Goal: Task Accomplishment & Management: Use online tool/utility

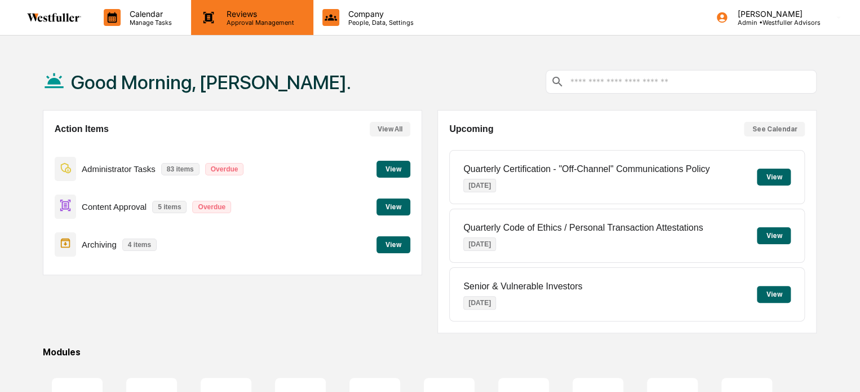
click at [246, 26] on div "Reviews Approval Management" at bounding box center [252, 17] width 122 height 35
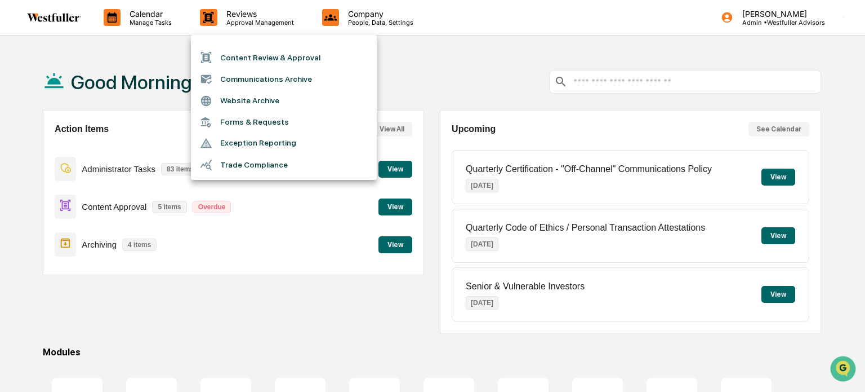
click at [248, 61] on li "Content Review & Approval" at bounding box center [284, 57] width 186 height 21
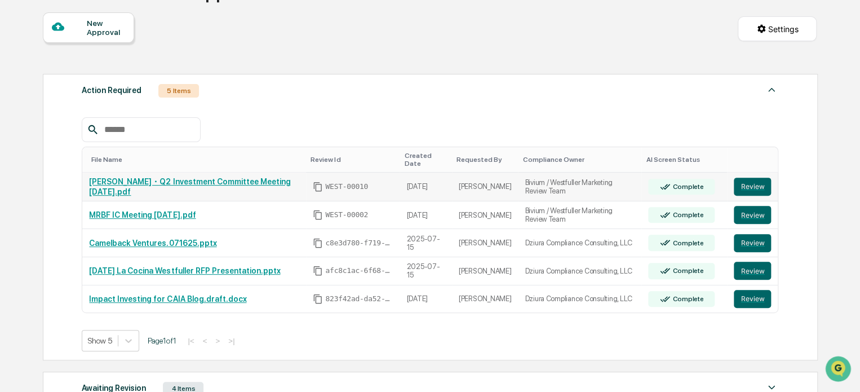
scroll to position [284, 0]
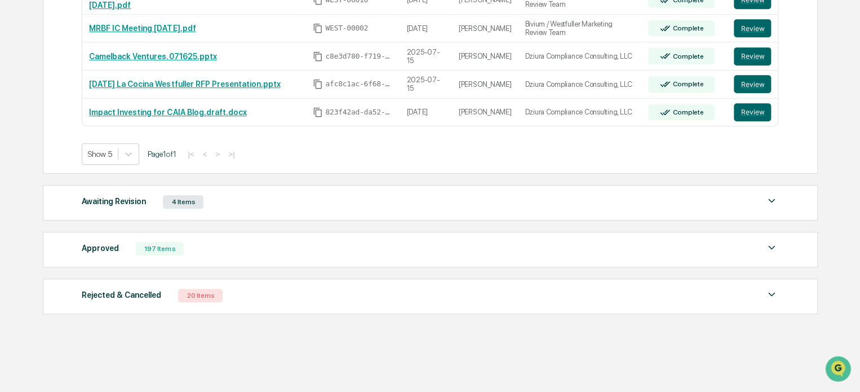
click at [227, 241] on div "Approved 197 Items" at bounding box center [430, 249] width 696 height 16
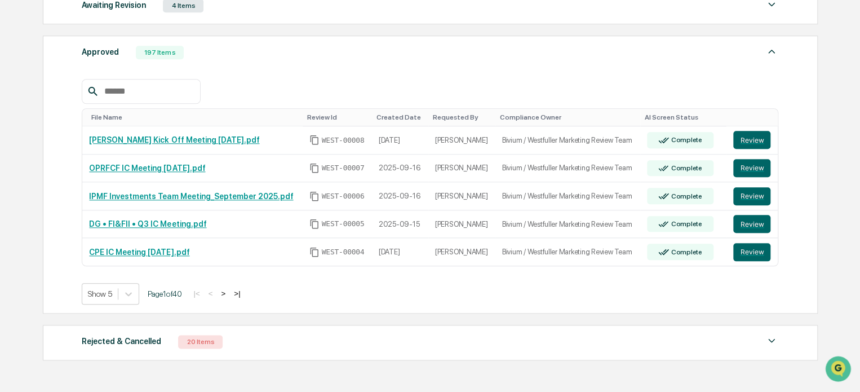
scroll to position [509, 0]
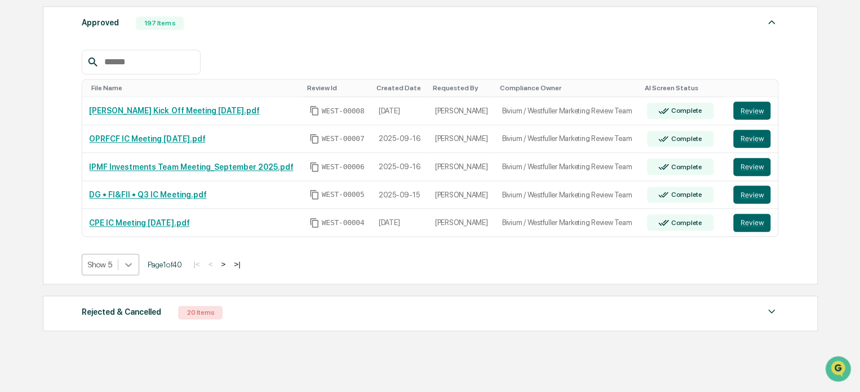
click at [128, 263] on icon at bounding box center [129, 265] width 7 height 4
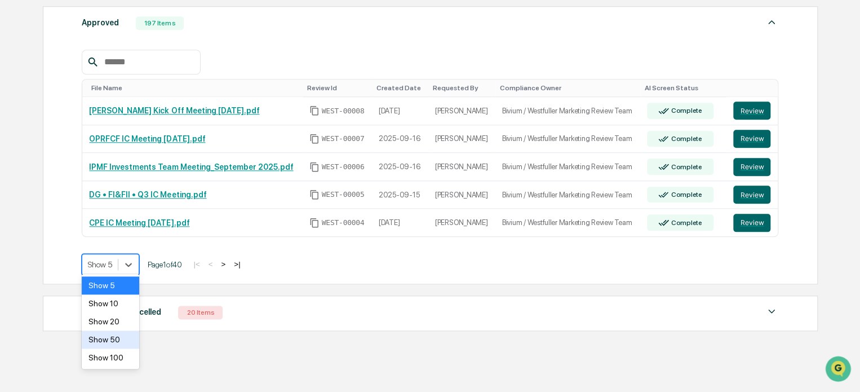
click at [117, 344] on div "Show 50" at bounding box center [110, 339] width 57 height 18
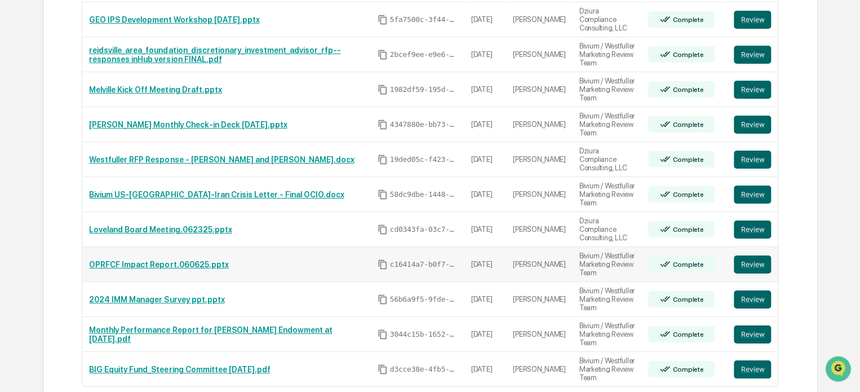
scroll to position [2030, 0]
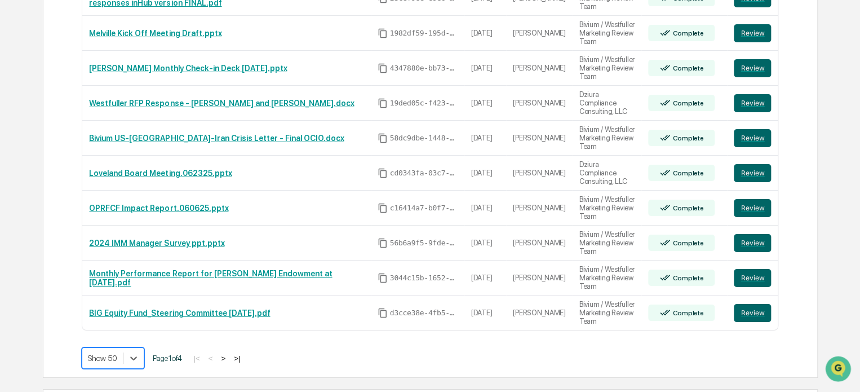
click at [229, 353] on button ">" at bounding box center [222, 358] width 11 height 10
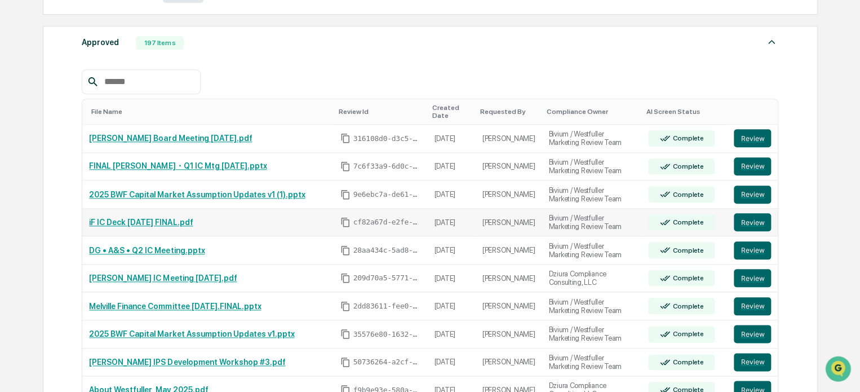
scroll to position [322, 0]
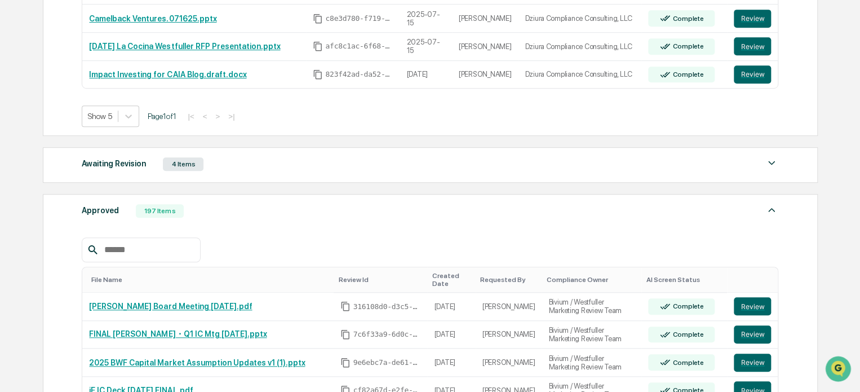
click at [109, 275] on div "File Name" at bounding box center [210, 279] width 238 height 8
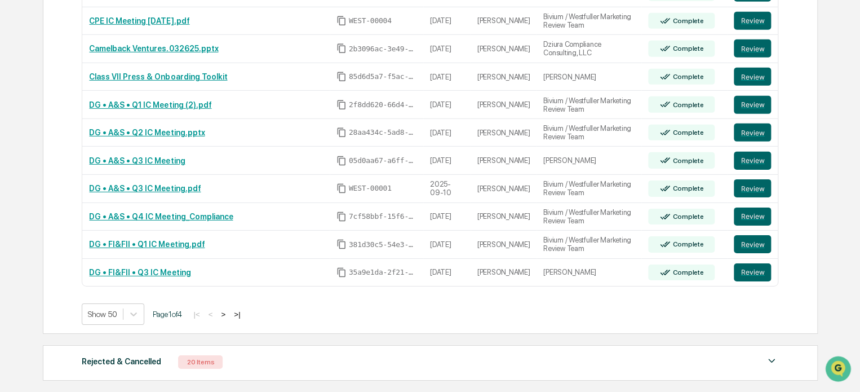
scroll to position [1730, 0]
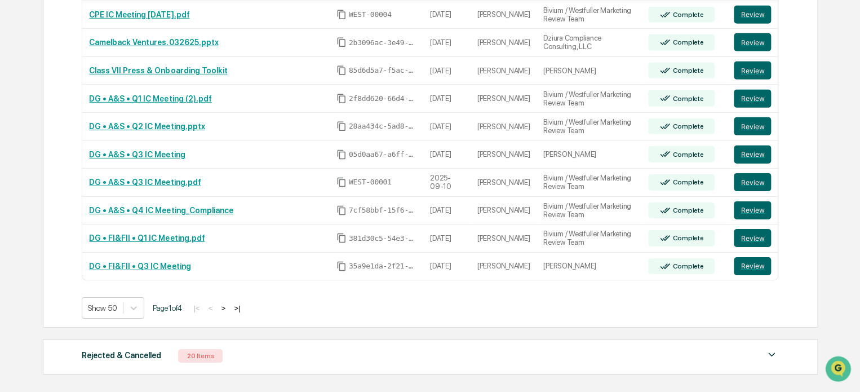
click at [226, 303] on button ">" at bounding box center [222, 308] width 11 height 10
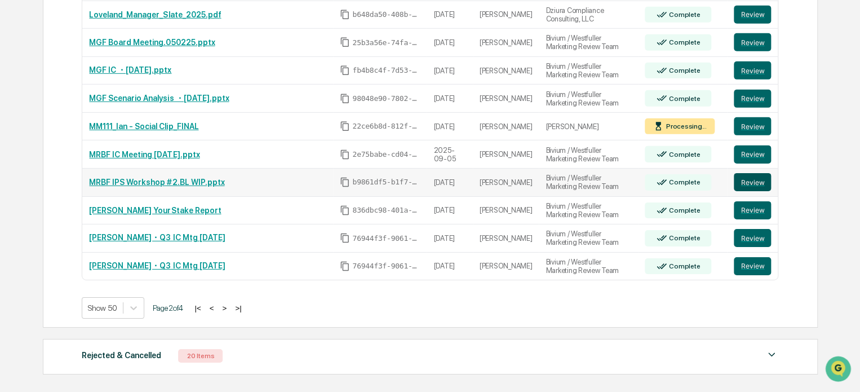
click at [748, 176] on button "Review" at bounding box center [752, 182] width 37 height 18
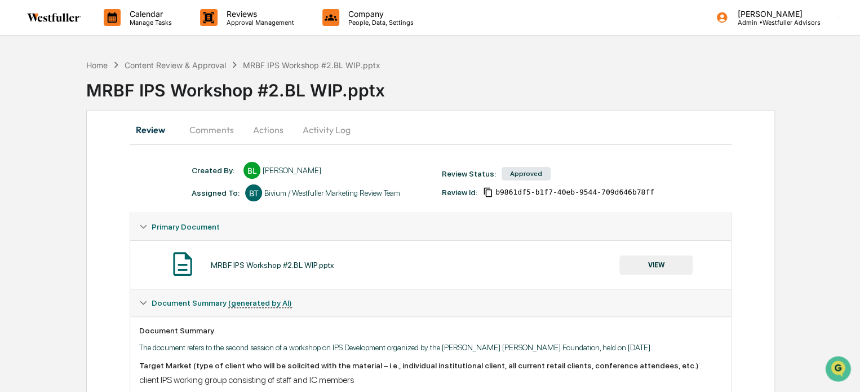
click at [223, 131] on button "Comments" at bounding box center [211, 129] width 63 height 27
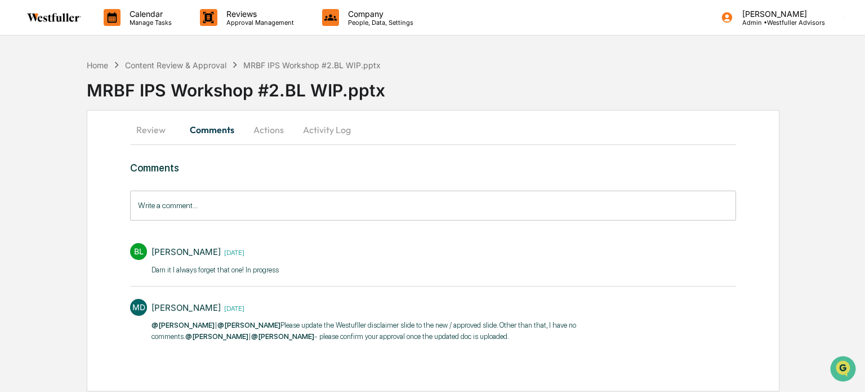
click at [146, 134] on button "Review" at bounding box center [155, 129] width 51 height 27
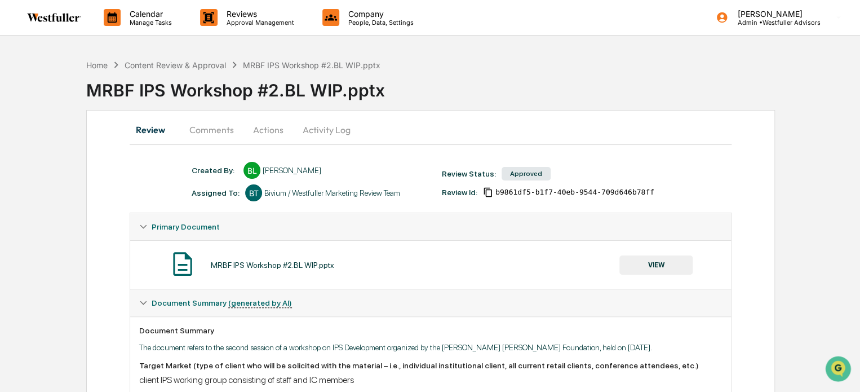
click at [217, 132] on button "Comments" at bounding box center [211, 129] width 63 height 27
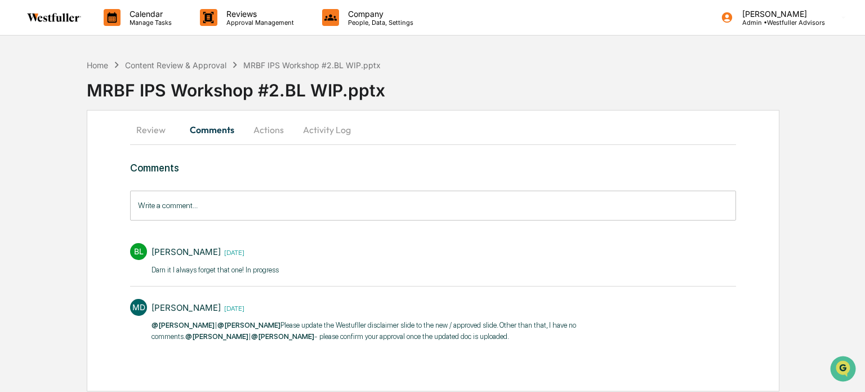
click at [167, 127] on button "Review" at bounding box center [155, 129] width 51 height 27
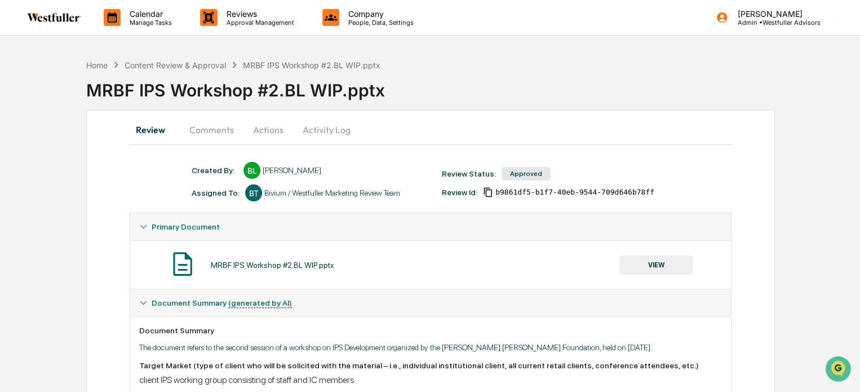
click at [650, 261] on button "VIEW" at bounding box center [655, 264] width 73 height 19
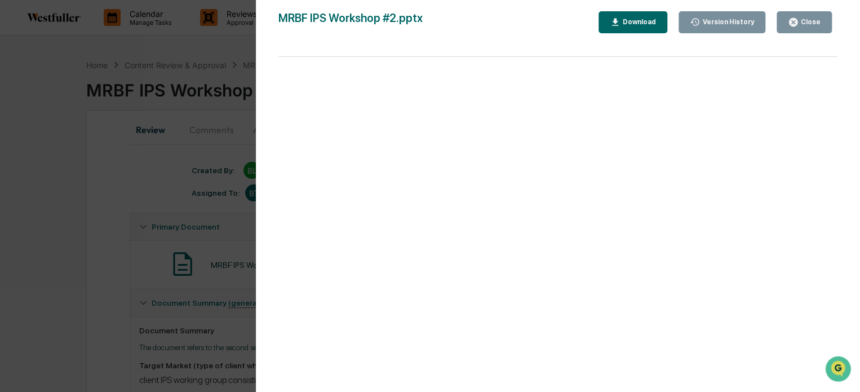
click at [719, 18] on div "Version History" at bounding box center [727, 22] width 54 height 8
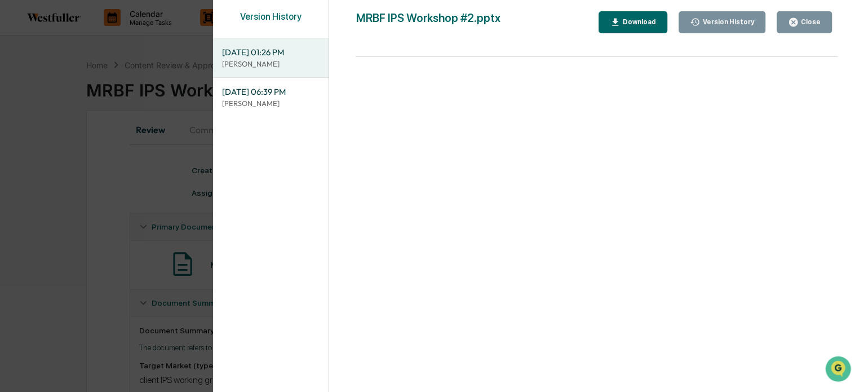
scroll to position [282, 0]
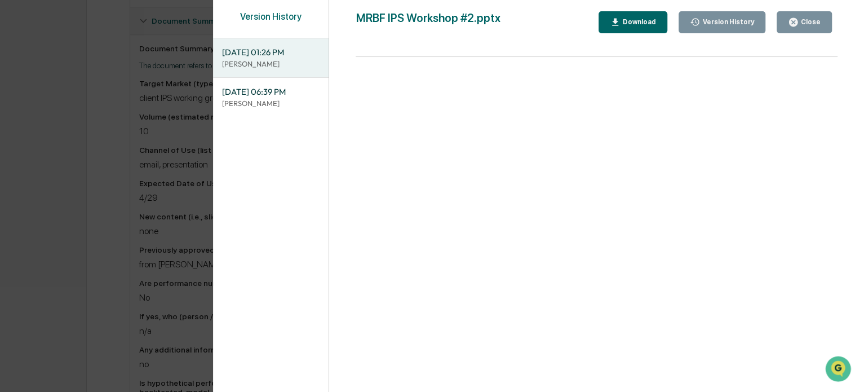
click at [807, 15] on button "Close" at bounding box center [803, 22] width 55 height 22
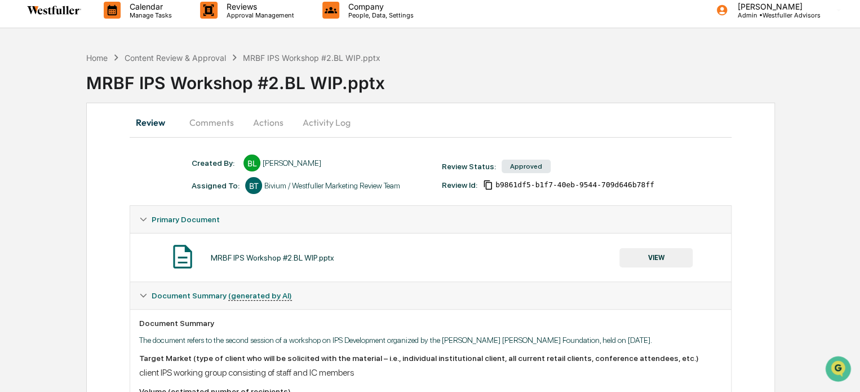
scroll to position [0, 0]
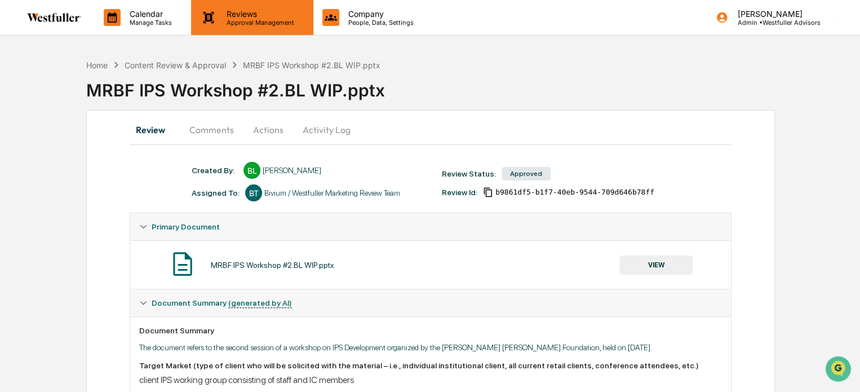
click at [260, 23] on p "Approval Management" at bounding box center [258, 23] width 82 height 8
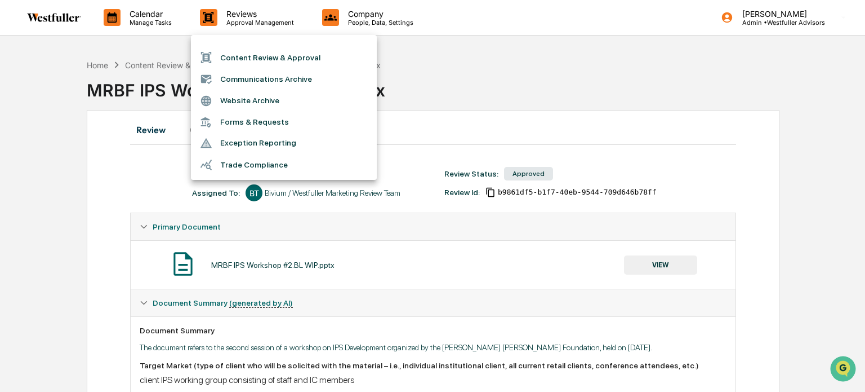
click at [252, 57] on li "Content Review & Approval" at bounding box center [284, 57] width 186 height 21
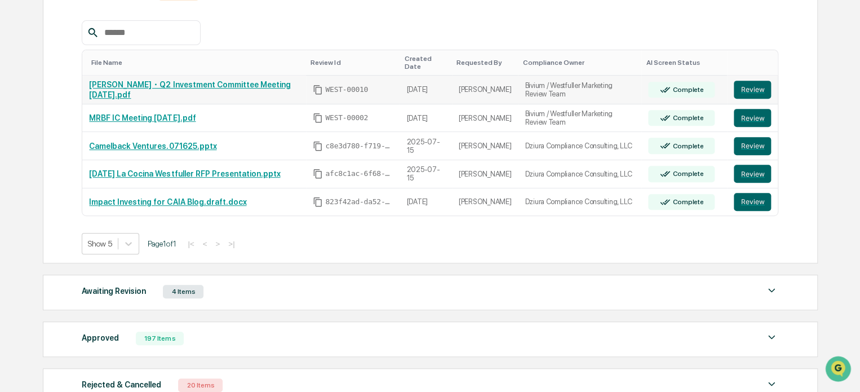
scroll to position [225, 0]
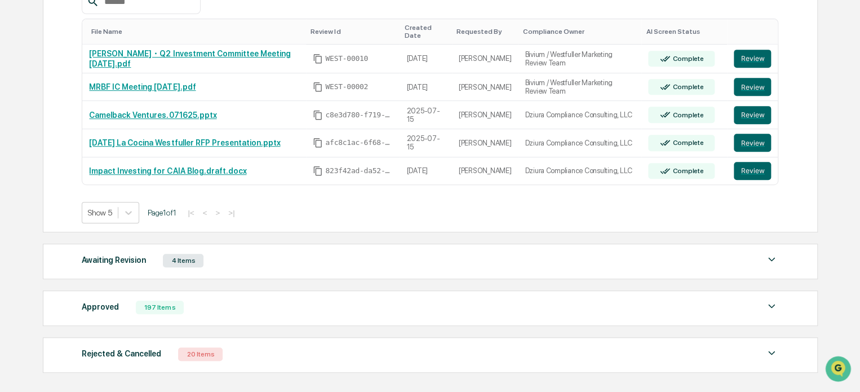
click at [145, 300] on div "197 Items" at bounding box center [160, 307] width 48 height 14
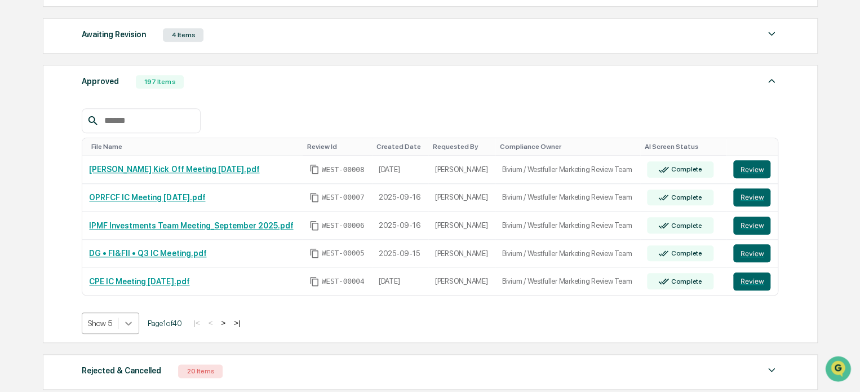
scroll to position [493, 0]
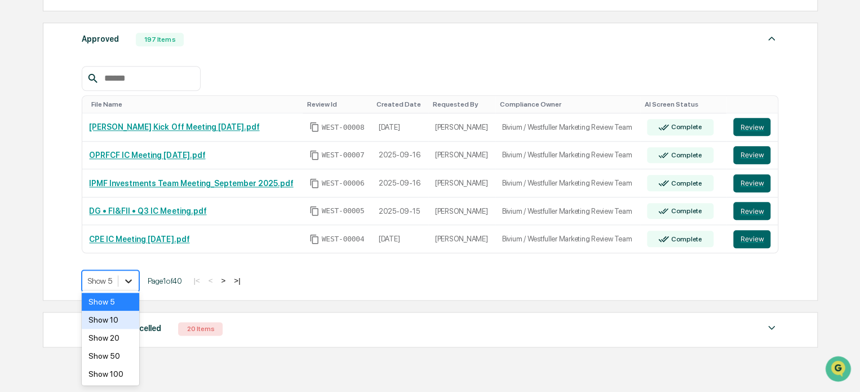
click at [115, 361] on div "Show 50" at bounding box center [110, 355] width 57 height 18
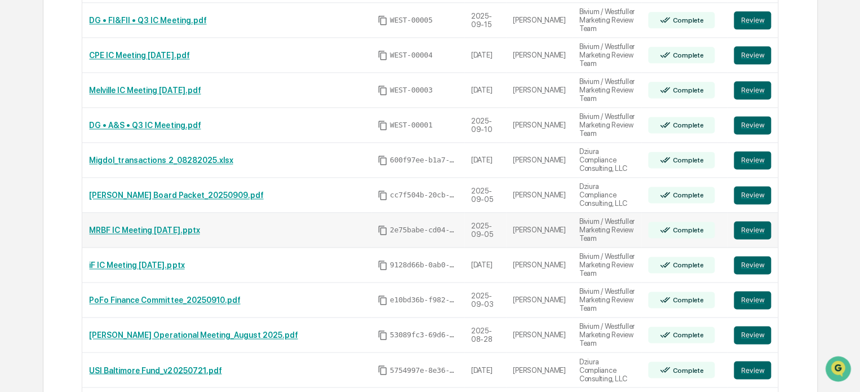
scroll to position [718, 0]
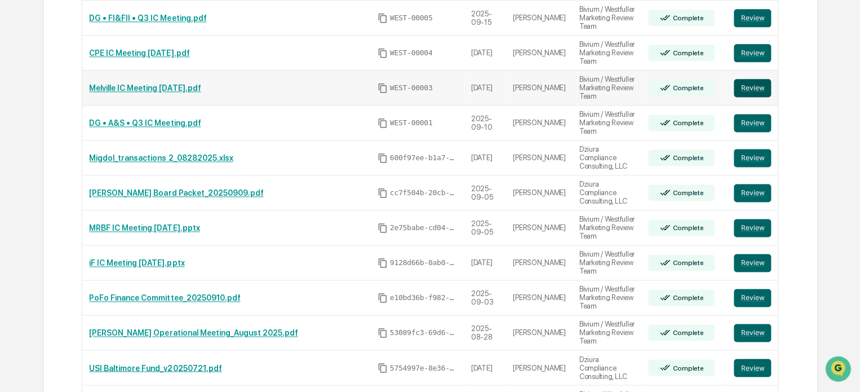
click at [749, 79] on button "Review" at bounding box center [752, 88] width 37 height 18
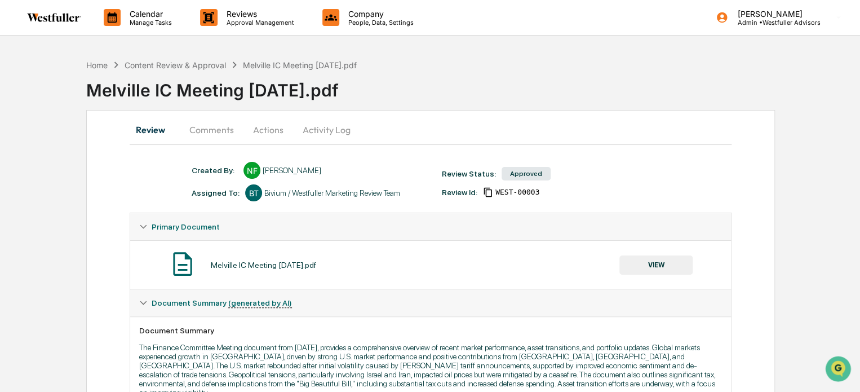
click at [224, 128] on button "Comments" at bounding box center [211, 129] width 63 height 27
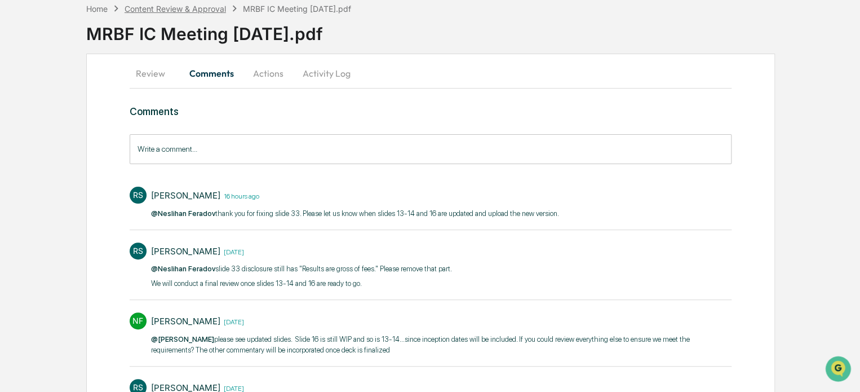
click at [214, 10] on div "Content Review & Approval" at bounding box center [175, 9] width 101 height 10
